Goal: Transaction & Acquisition: Book appointment/travel/reservation

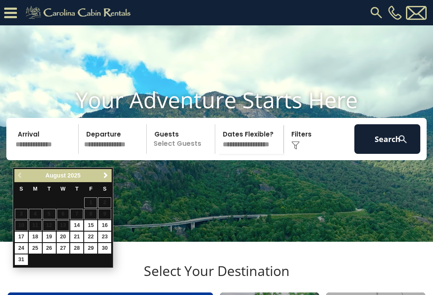
click at [107, 177] on span "Next" at bounding box center [105, 175] width 7 height 7
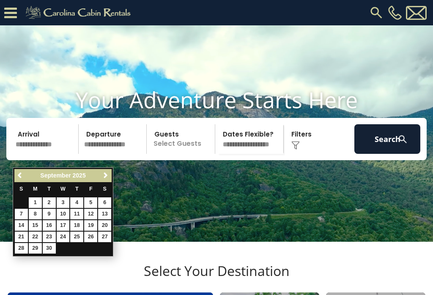
click at [23, 252] on link "28" at bounding box center [21, 248] width 13 height 11
type input "*******"
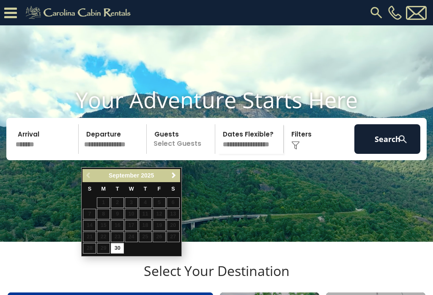
click at [126, 150] on input "text" at bounding box center [114, 139] width 66 height 30
click at [179, 180] on link "Next" at bounding box center [174, 175] width 11 height 11
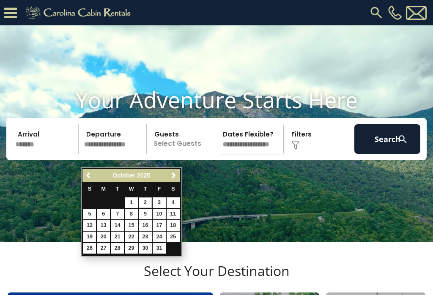
click at [148, 205] on link "2" at bounding box center [145, 203] width 13 height 11
type input "*******"
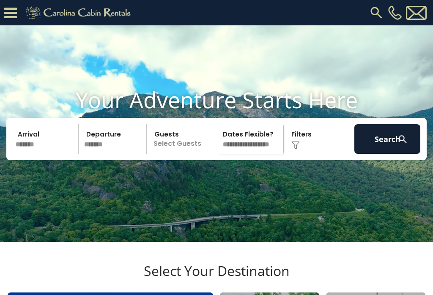
click at [186, 154] on p "Select Guests" at bounding box center [182, 139] width 66 height 30
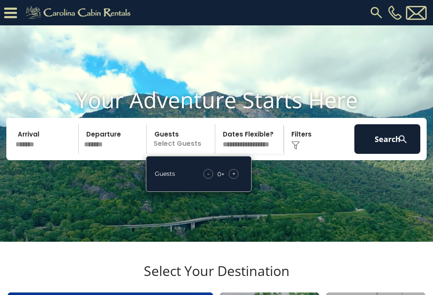
click at [237, 179] on div "+" at bounding box center [234, 174] width 10 height 10
click at [387, 154] on button "Search" at bounding box center [388, 139] width 66 height 30
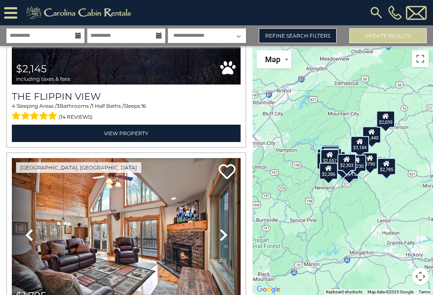
scroll to position [5778, 0]
